Goal: Information Seeking & Learning: Understand process/instructions

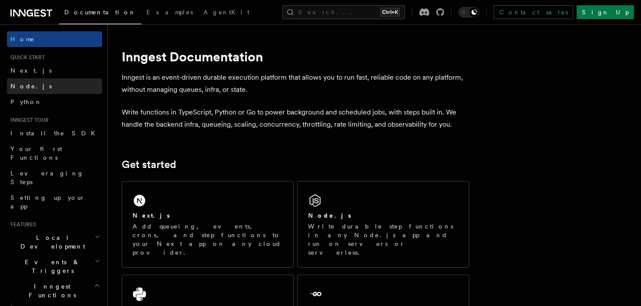
click at [57, 87] on link "Node.js" at bounding box center [54, 86] width 95 height 16
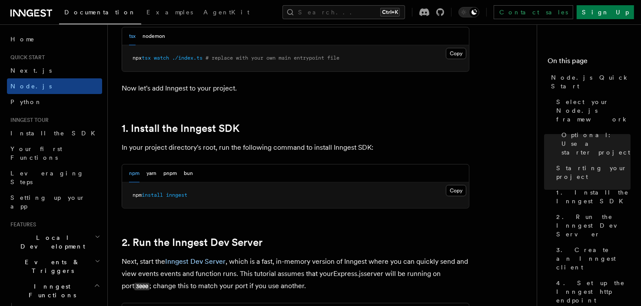
scroll to position [490, 0]
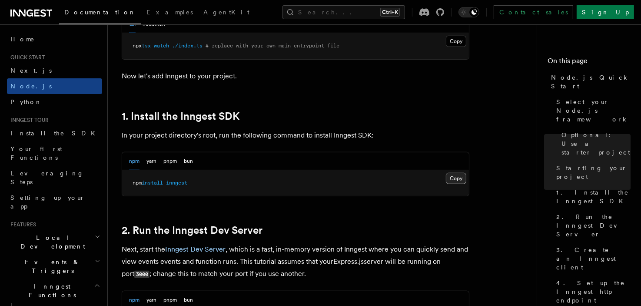
click at [455, 173] on button "Copy Copied" at bounding box center [456, 178] width 20 height 11
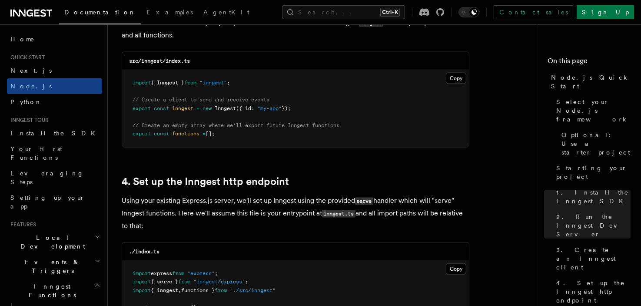
scroll to position [1182, 0]
drag, startPoint x: 243, startPoint y: 77, endPoint x: 128, endPoint y: 82, distance: 114.5
click at [128, 82] on pre "import { Inngest } from "inngest" ; // Create a client to send and receive even…" at bounding box center [295, 107] width 347 height 77
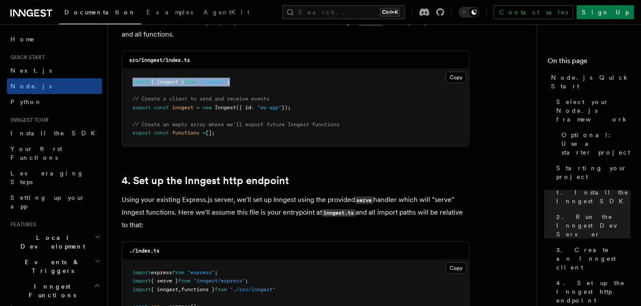
drag, startPoint x: 323, startPoint y: 106, endPoint x: 128, endPoint y: 100, distance: 194.9
click at [128, 100] on pre "import { Inngest } from "inngest" ; // Create a client to send and receive even…" at bounding box center [295, 107] width 347 height 77
copy code "// Create a client to send and receive events export const inngest = new Innges…"
drag, startPoint x: 228, startPoint y: 134, endPoint x: 131, endPoint y: 127, distance: 97.6
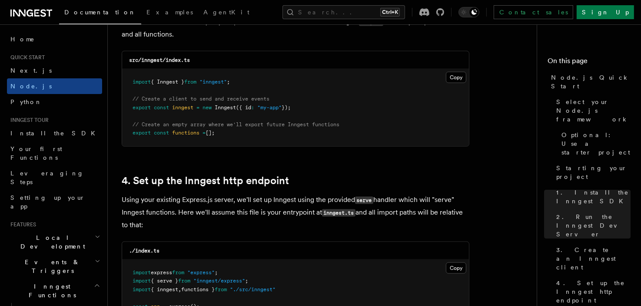
click at [131, 127] on pre "import { Inngest } from "inngest" ; // Create a client to send and receive even…" at bounding box center [295, 107] width 347 height 77
copy code "// Create an empty array where we'll export future Inngest functions export con…"
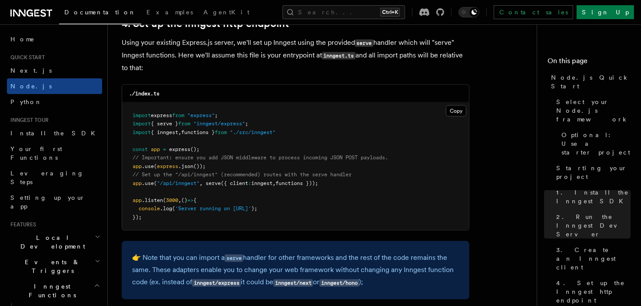
scroll to position [1340, 0]
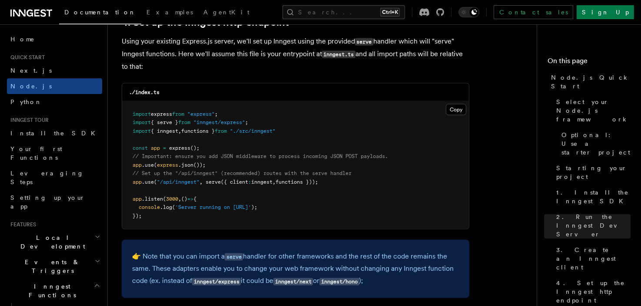
drag, startPoint x: 207, startPoint y: 185, endPoint x: 331, endPoint y: 185, distance: 123.9
click at [331, 185] on pre "import express from "express" ; import { serve } from "inngest/express" ; impor…" at bounding box center [295, 165] width 347 height 128
copy span "serve ({ client : inngest , functions }));"
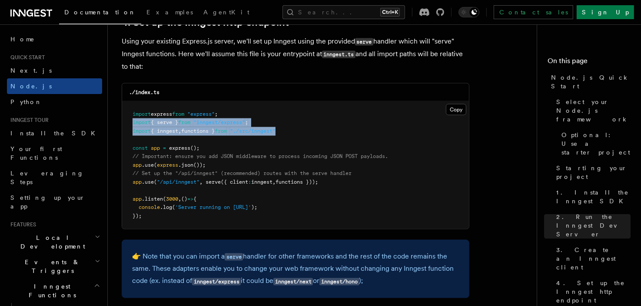
drag, startPoint x: 296, startPoint y: 129, endPoint x: 129, endPoint y: 123, distance: 167.1
click at [129, 123] on pre "import express from "express" ; import { serve } from "inngest/express" ; impor…" at bounding box center [295, 165] width 347 height 128
copy code "import { serve } from "inngest/express" ; import { inngest , functions } from "…"
